Goal: Transaction & Acquisition: Purchase product/service

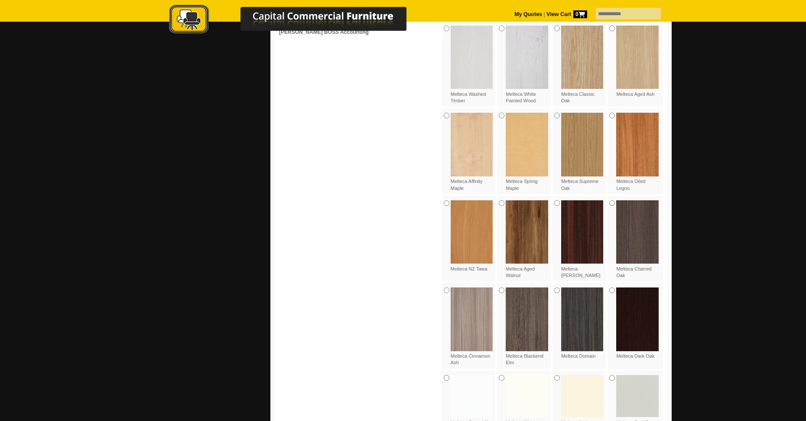
scroll to position [650, 0]
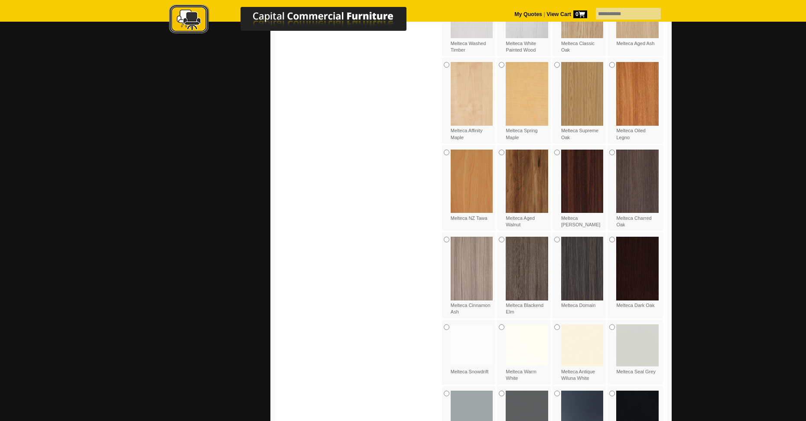
click at [588, 181] on img at bounding box center [582, 180] width 42 height 63
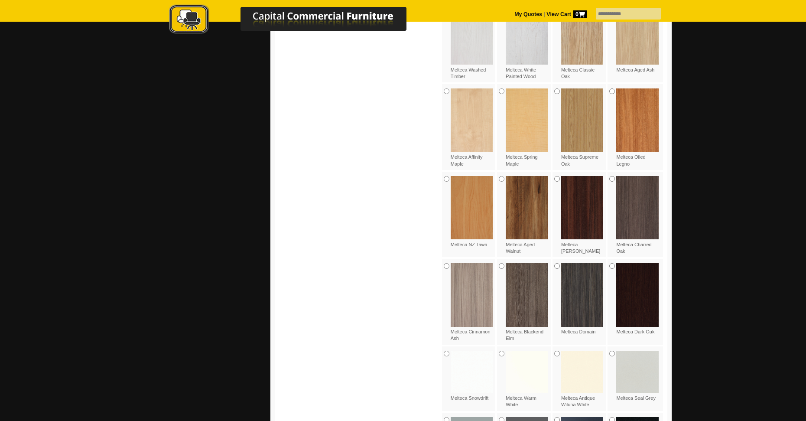
scroll to position [693, 0]
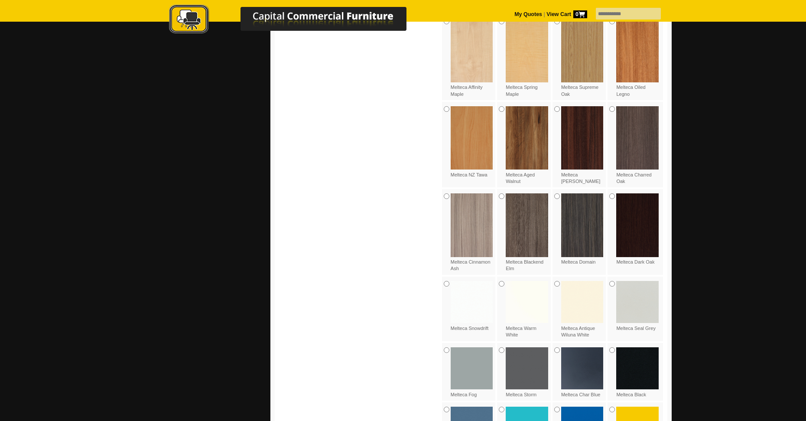
click at [632, 232] on img at bounding box center [637, 224] width 42 height 63
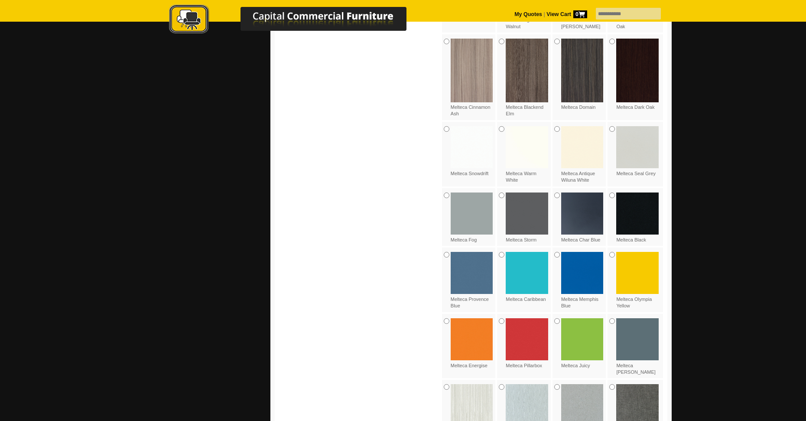
scroll to position [866, 0]
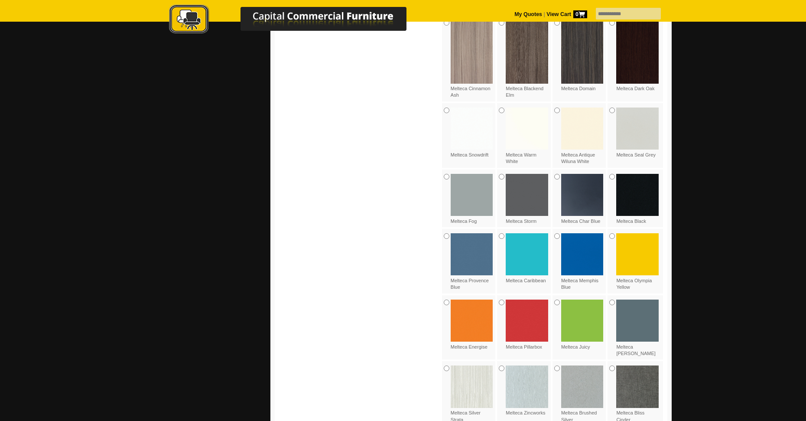
click at [632, 197] on img at bounding box center [637, 195] width 42 height 42
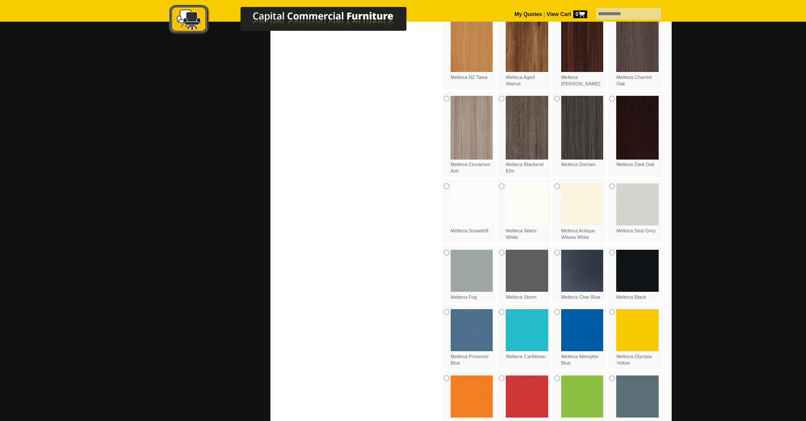
scroll to position [780, 0]
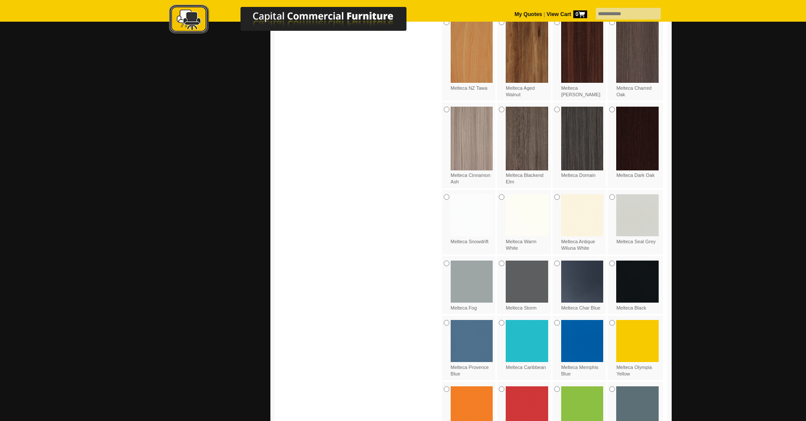
click at [645, 159] on img at bounding box center [637, 138] width 42 height 63
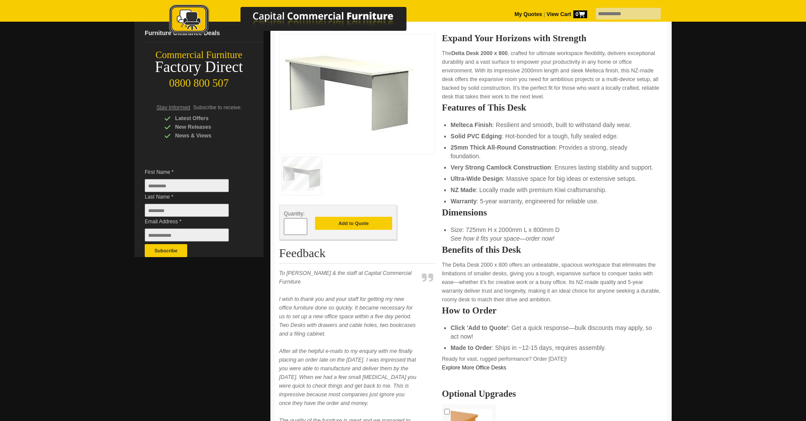
scroll to position [130, 0]
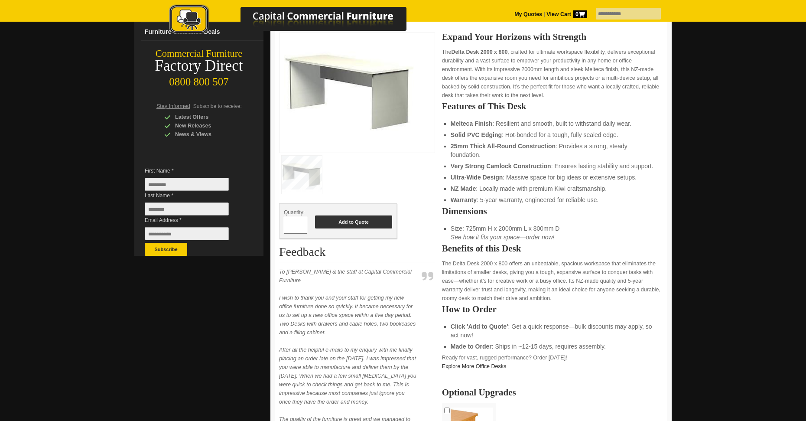
click at [387, 222] on button "Add to Quote" at bounding box center [353, 221] width 77 height 13
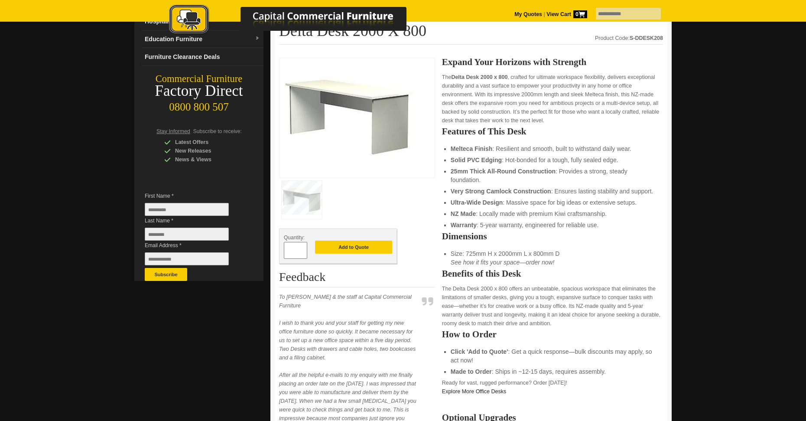
scroll to position [80, 0]
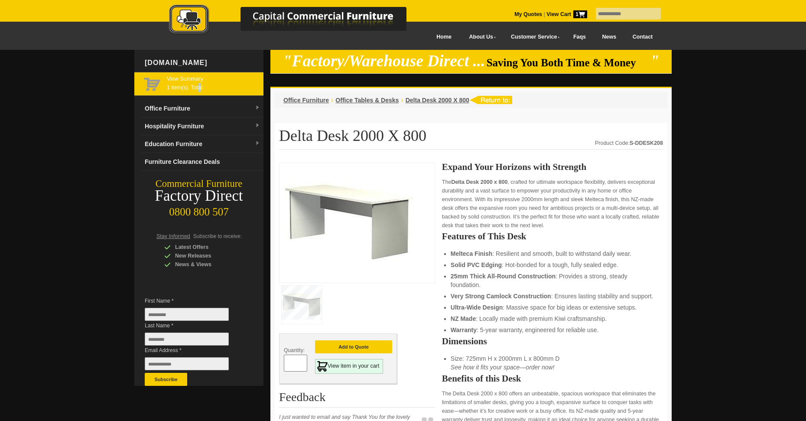
click at [201, 88] on span "View Summary 1 item(s), Total:" at bounding box center [213, 82] width 93 height 16
click at [162, 89] on div "View Summary 1 item(s), Total:" at bounding box center [198, 84] width 129 height 24
click at [153, 88] on div "View Summary 1 item(s), Total:" at bounding box center [198, 84] width 129 height 24
